Goal: Information Seeking & Learning: Learn about a topic

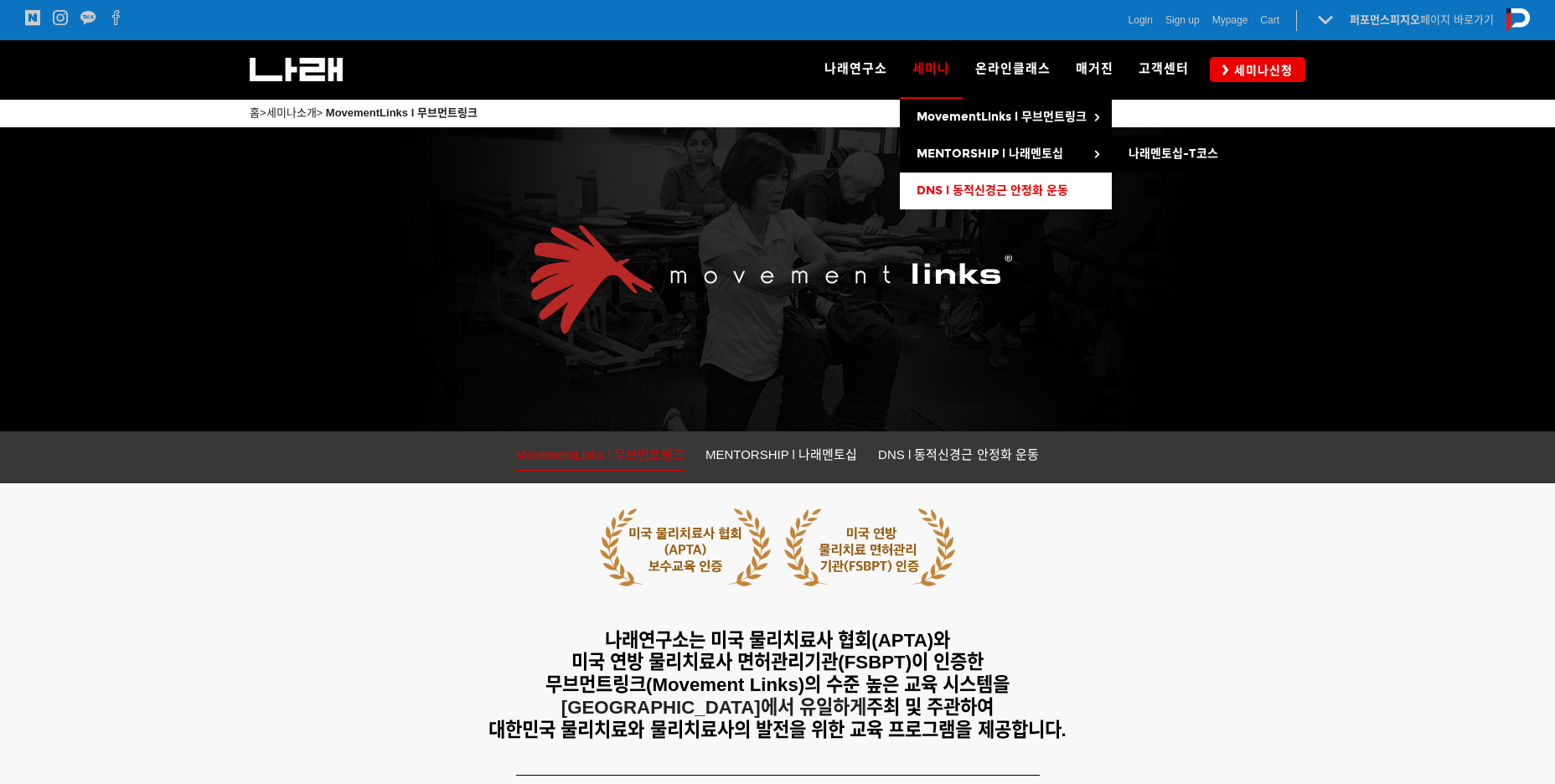
click at [1023, 185] on span "DNS l 동적신경근 안정화 운동" at bounding box center [992, 190] width 151 height 15
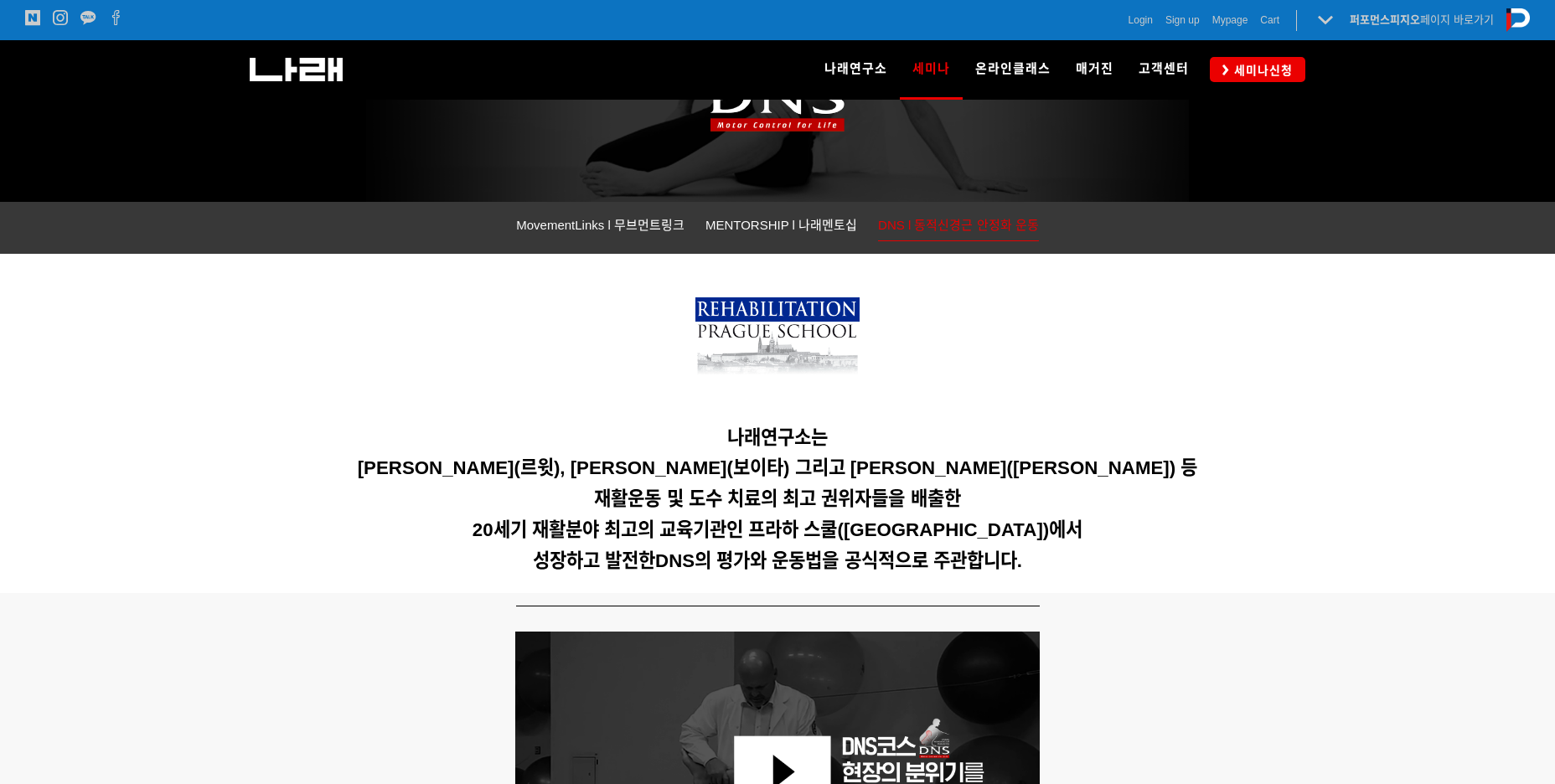
scroll to position [251, 0]
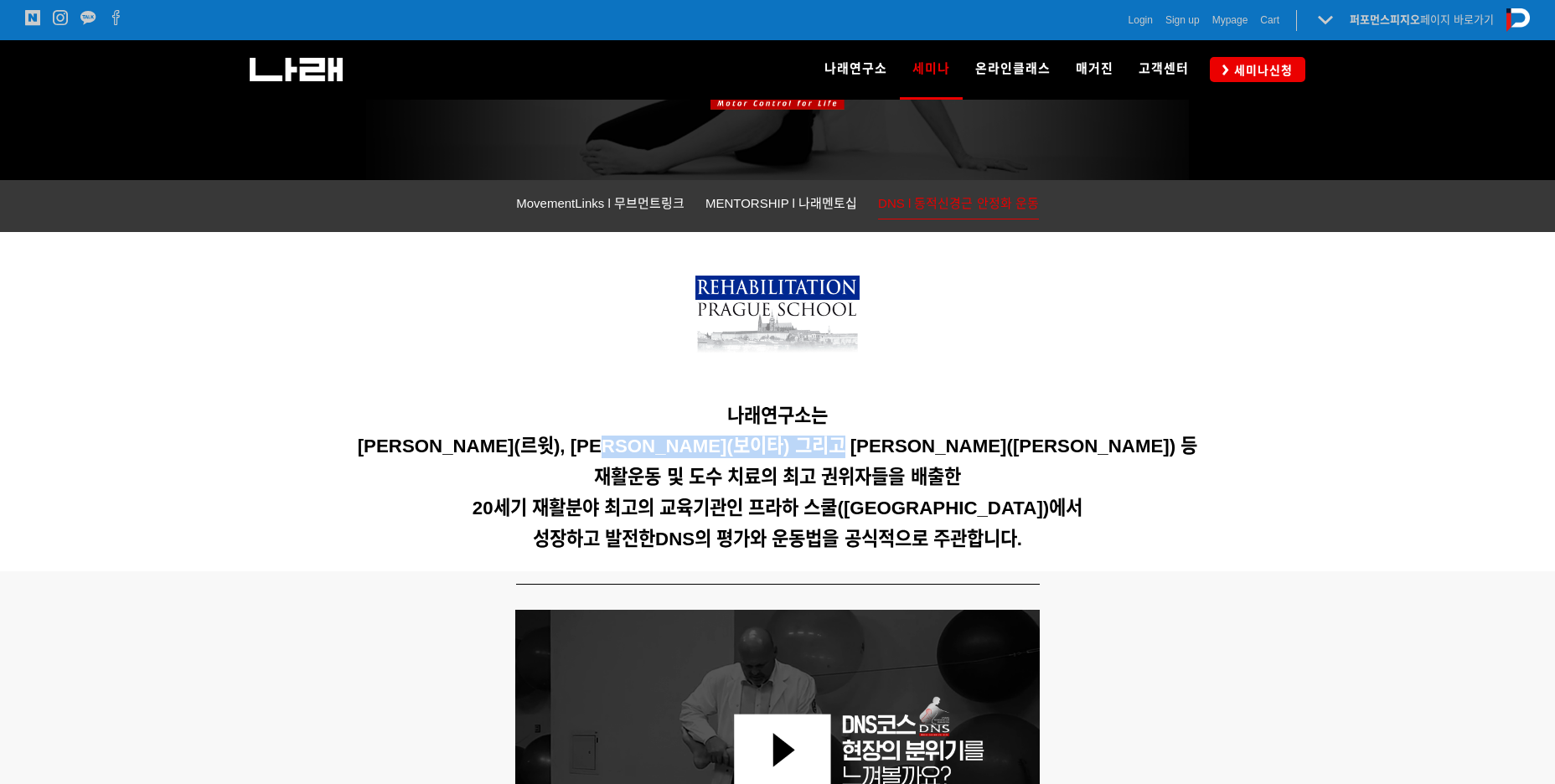
drag, startPoint x: 680, startPoint y: 446, endPoint x: 887, endPoint y: 446, distance: 207.0
click at [887, 446] on span "[PERSON_NAME](르윗), [PERSON_NAME](보이타) 그리고 [PERSON_NAME]([PERSON_NAME]) 등" at bounding box center [778, 445] width 840 height 21
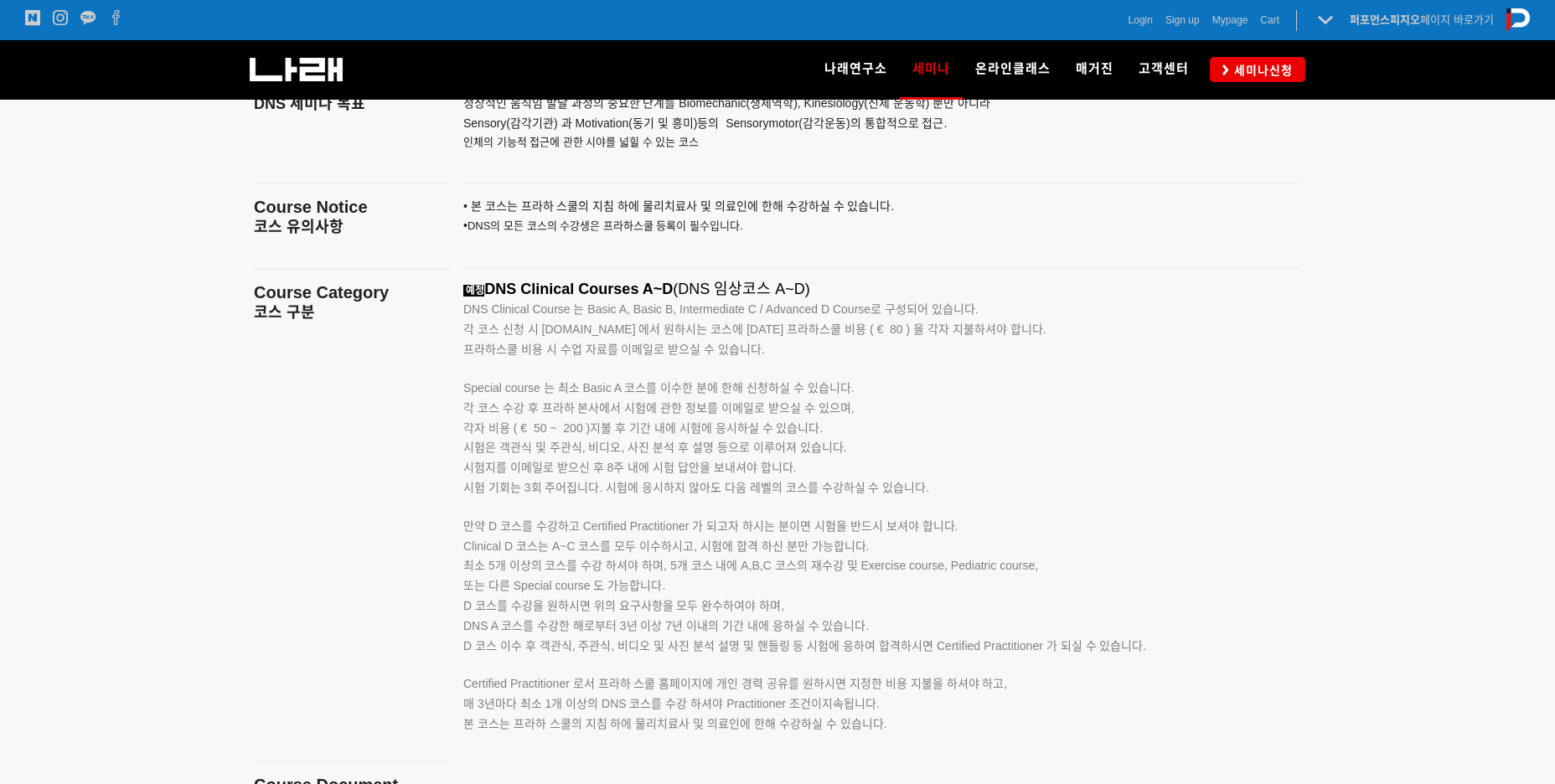
scroll to position [2578, 0]
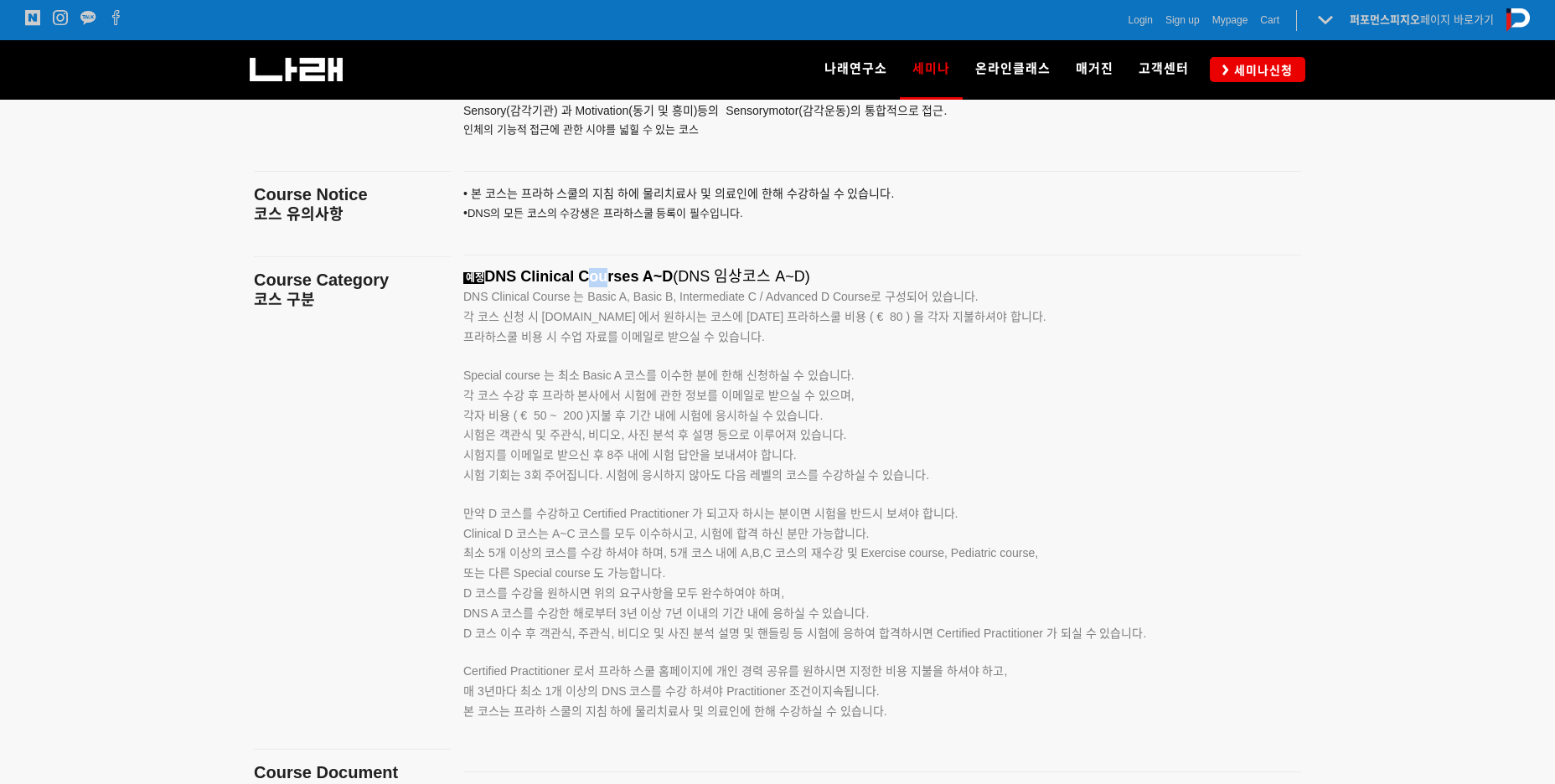
drag, startPoint x: 588, startPoint y: 287, endPoint x: 603, endPoint y: 287, distance: 15.0
click at [603, 287] on p "예정 DNS Clinical Courses A~D (DNS 임상코스 A~D)" at bounding box center [862, 277] width 796 height 19
click at [587, 296] on span "DNS Clinical Course 는 Basic A, Basic B, Intermediate C / Advanced D Course로 구성되…" at bounding box center [721, 296] width 516 height 14
drag, startPoint x: 537, startPoint y: 305, endPoint x: 762, endPoint y: 300, distance: 225.1
click at [762, 300] on p "DNS Clinical Course 는 Basic A, Basic B, Intermediate C / Advanced D Course로 구성되…" at bounding box center [862, 297] width 796 height 20
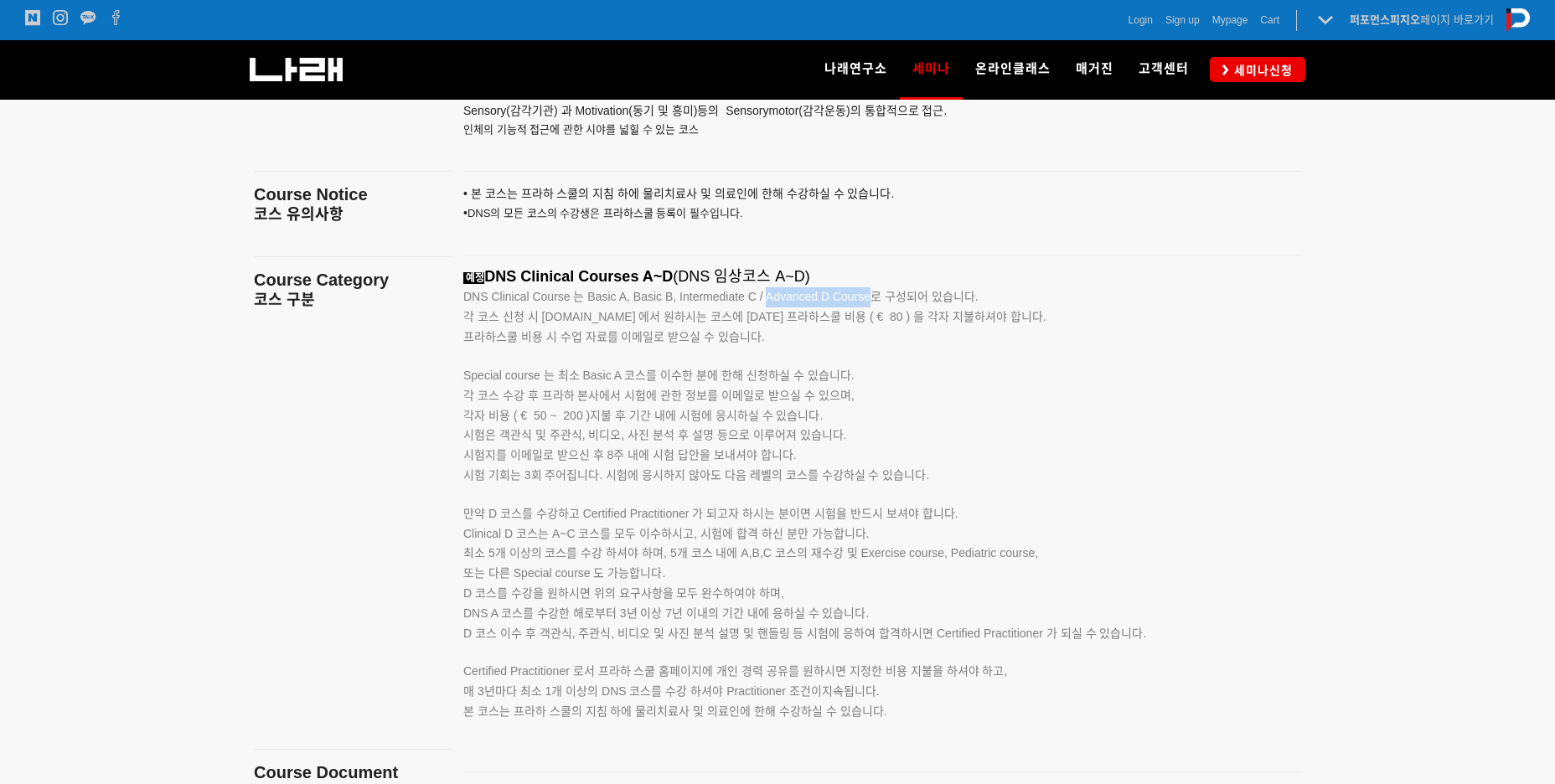
drag, startPoint x: 767, startPoint y: 302, endPoint x: 875, endPoint y: 302, distance: 108.0
click at [875, 302] on span "DNS Clinical Course 는 Basic A, Basic B, Intermediate C / Advanced D Course로 구성되…" at bounding box center [721, 296] width 516 height 14
drag, startPoint x: 603, startPoint y: 297, endPoint x: 758, endPoint y: 297, distance: 155.0
click at [758, 297] on span "DNS Clinical Course 는 Basic A, Basic B, Intermediate C / Advanced D Course로 구성되…" at bounding box center [721, 296] width 516 height 14
